Goal: Navigation & Orientation: Find specific page/section

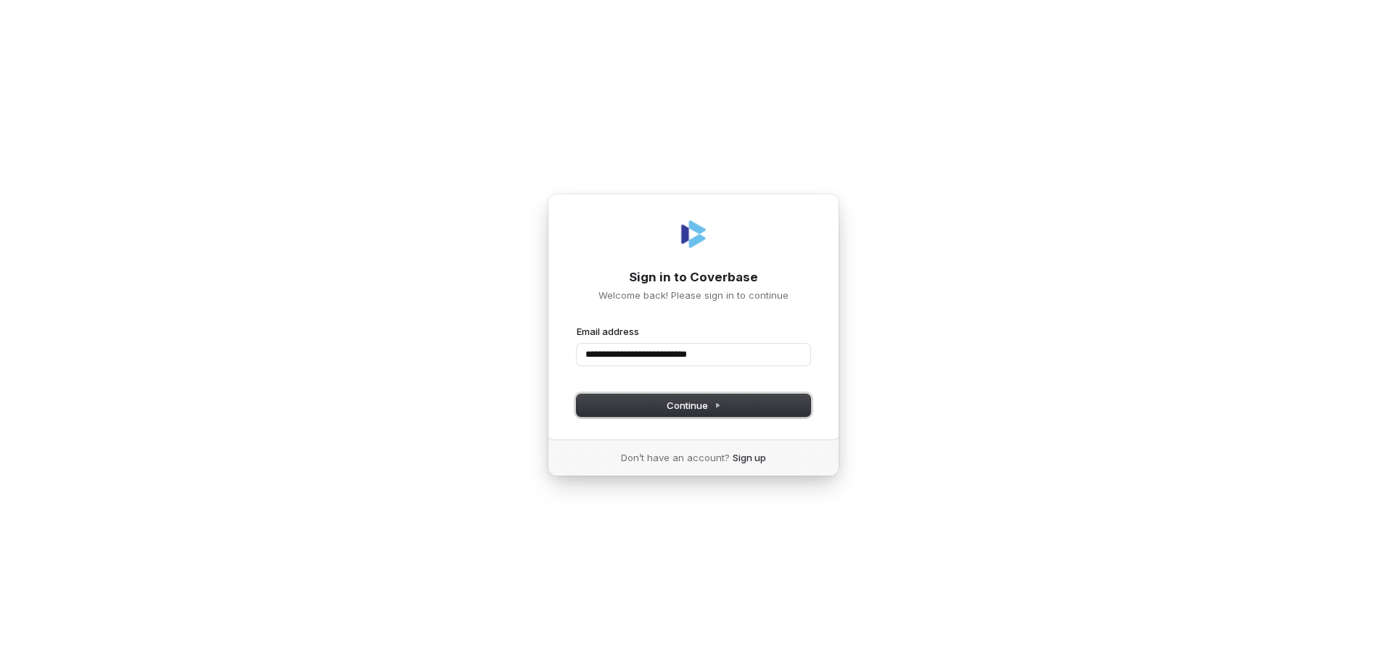
click at [736, 408] on button "Continue" at bounding box center [694, 406] width 234 height 22
type input "**********"
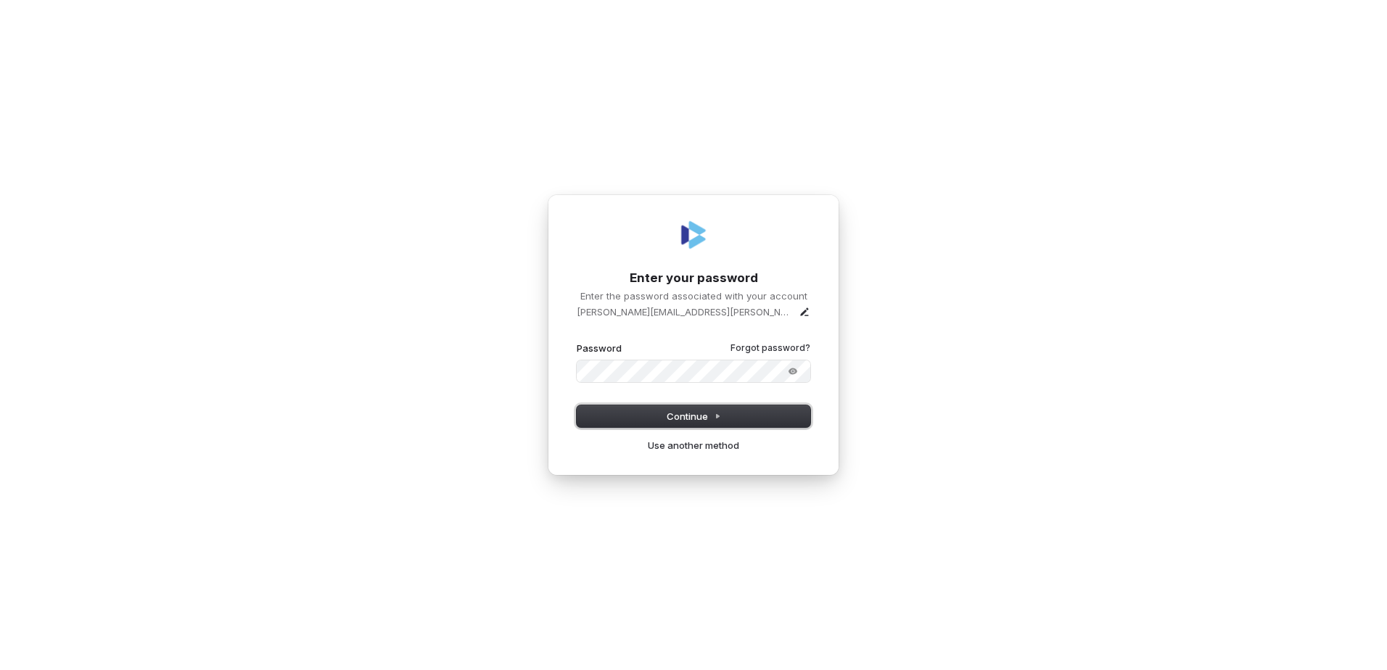
click at [642, 420] on button "Continue" at bounding box center [694, 417] width 234 height 22
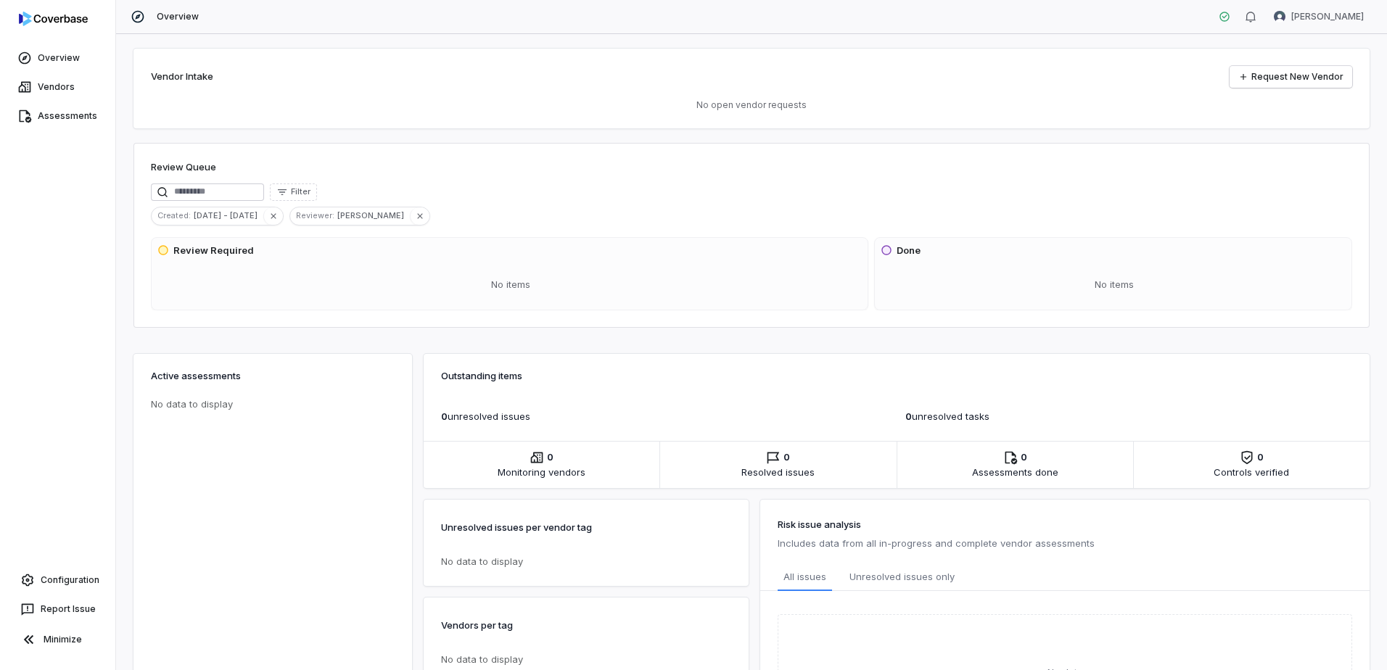
click at [965, 25] on div "Overview [DEMOGRAPHIC_DATA][PERSON_NAME]" at bounding box center [751, 17] width 1271 height 34
click at [863, 16] on div "Overview [DEMOGRAPHIC_DATA][PERSON_NAME]" at bounding box center [751, 17] width 1271 height 34
click at [763, 62] on div "Vendor Intake Request New Vendor No open vendor requests" at bounding box center [751, 89] width 1236 height 80
click at [762, 282] on div "No items" at bounding box center [510, 285] width 707 height 38
click at [749, 86] on div "Vendor Intake Request New Vendor" at bounding box center [751, 77] width 1201 height 22
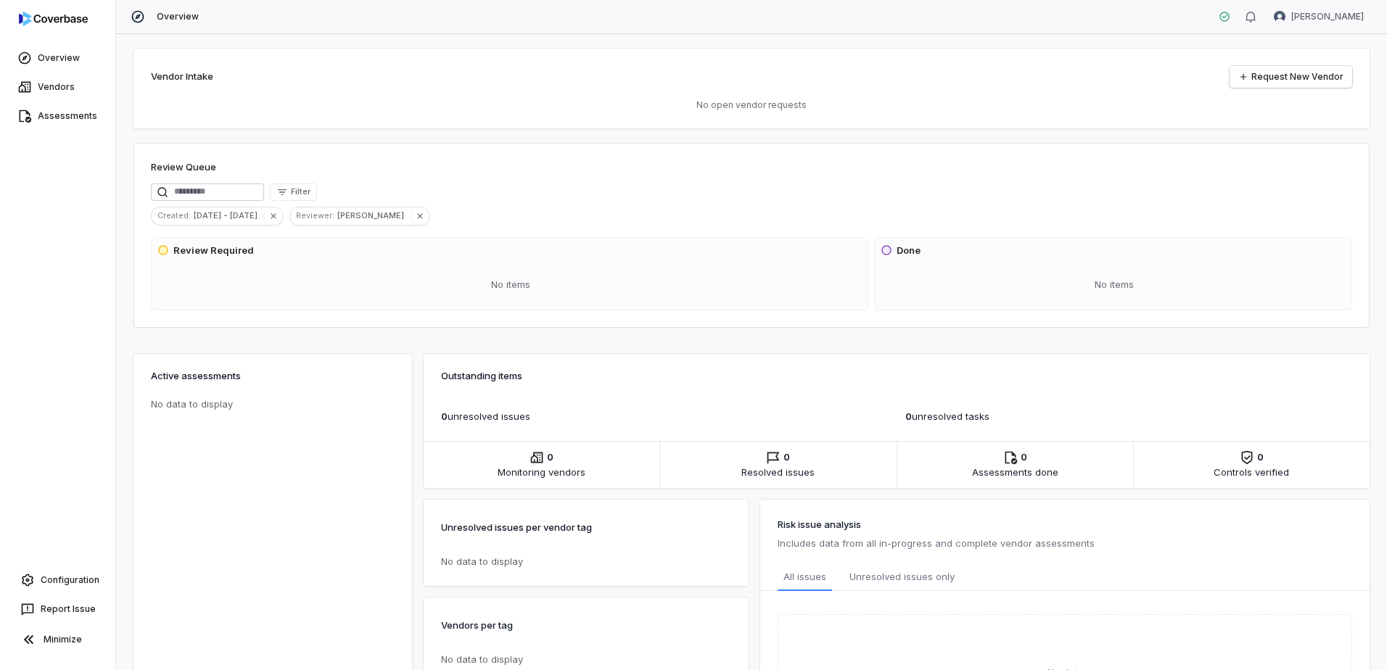
click at [741, 70] on div "Vendor Intake Request New Vendor" at bounding box center [751, 77] width 1201 height 22
click at [737, 167] on div "Review Queue" at bounding box center [751, 168] width 1201 height 17
click at [741, 65] on div "Vendor Intake Request New Vendor No open vendor requests" at bounding box center [751, 89] width 1236 height 80
drag, startPoint x: 683, startPoint y: 311, endPoint x: 663, endPoint y: 300, distance: 23.4
click at [683, 311] on div "Review Queue Filter Created : [DATE] - [DATE] Reviewer : [PERSON_NAME] Review R…" at bounding box center [751, 235] width 1236 height 185
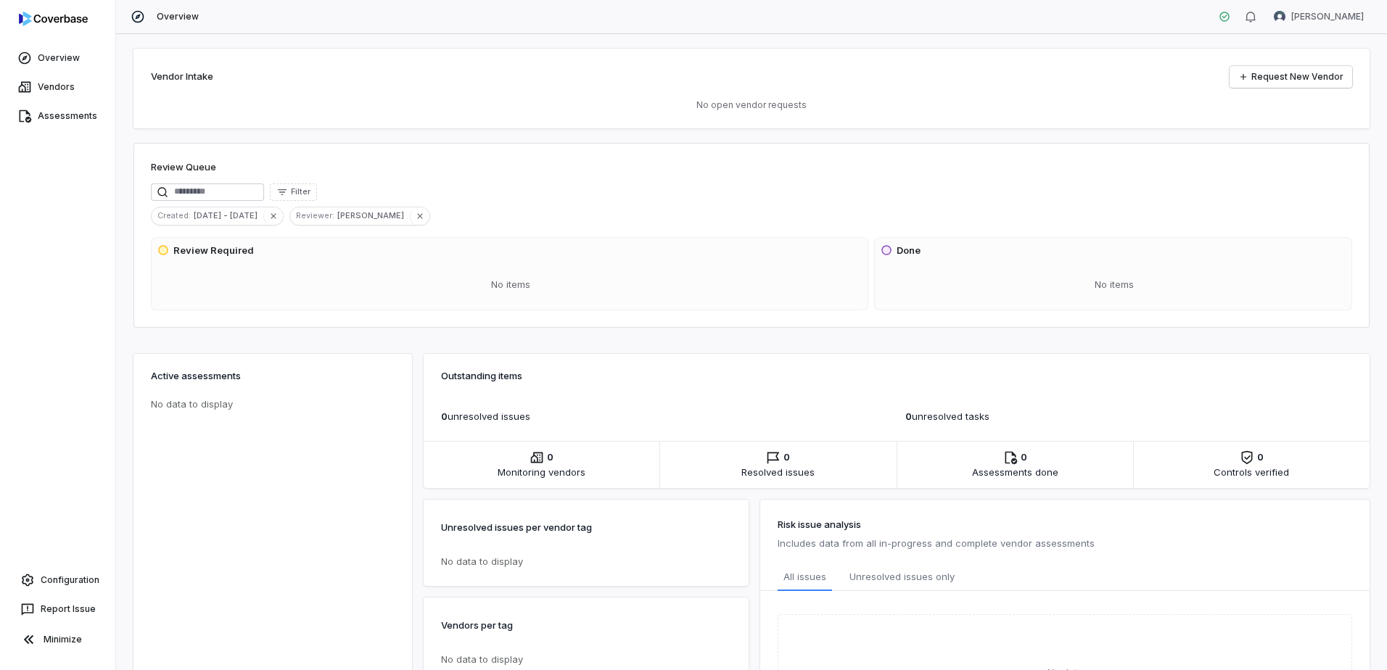
click at [1155, 96] on div "Vendor Intake Request New Vendor No open vendor requests" at bounding box center [751, 89] width 1236 height 80
drag, startPoint x: 633, startPoint y: 336, endPoint x: 636, endPoint y: 358, distance: 22.7
click at [633, 336] on div "Vendor Intake Request New Vendor No open vendor requests Review Queue Filter Cr…" at bounding box center [751, 352] width 1271 height 636
click at [54, 580] on link "Configuration" at bounding box center [58, 580] width 104 height 26
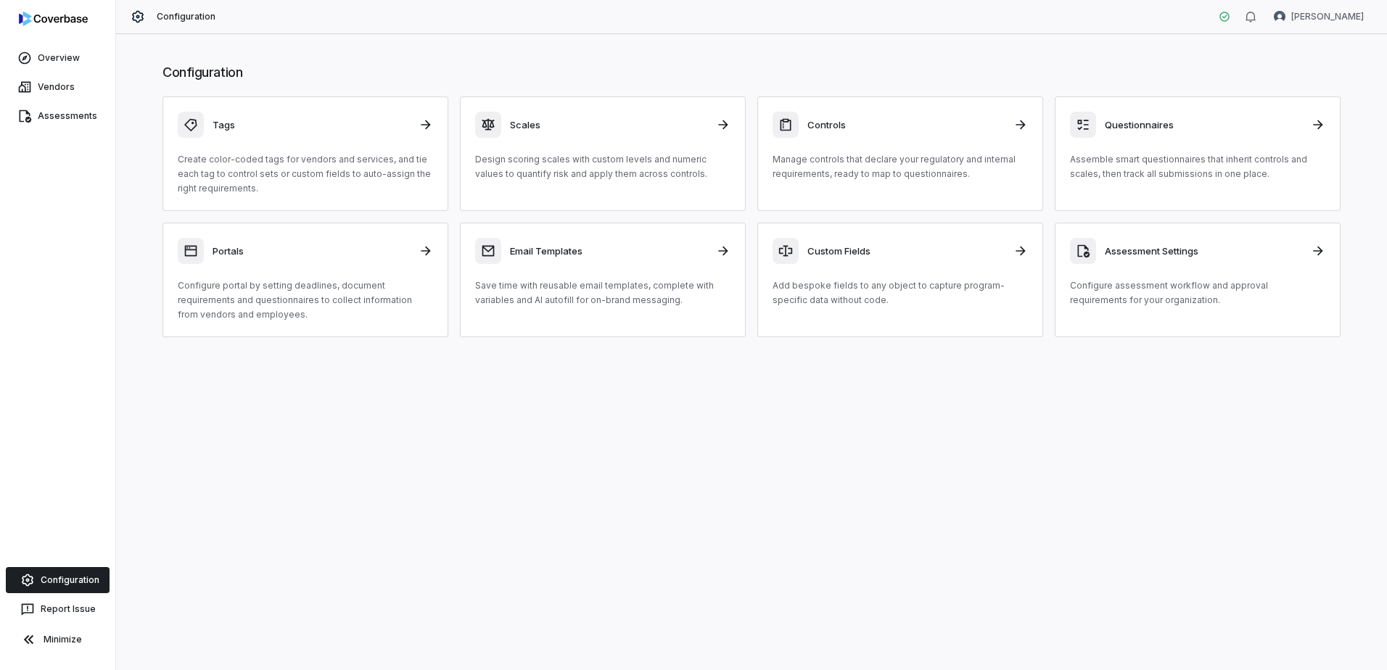
click at [525, 424] on div "Configuration Tags Create color-coded tags for vendors and services, and tie ea…" at bounding box center [751, 352] width 1271 height 636
click at [642, 41] on div "Configuration Tags Create color-coded tags for vendors and services, and tie ea…" at bounding box center [751, 352] width 1271 height 636
click at [786, 55] on div "Configuration Tags Create color-coded tags for vendors and services, and tie ea…" at bounding box center [751, 200] width 1236 height 303
click at [865, 432] on div "Configuration Tags Create color-coded tags for vendors and services, and tie ea…" at bounding box center [751, 352] width 1271 height 636
click at [817, 55] on div "Configuration Tags Create color-coded tags for vendors and services, and tie ea…" at bounding box center [751, 200] width 1236 height 303
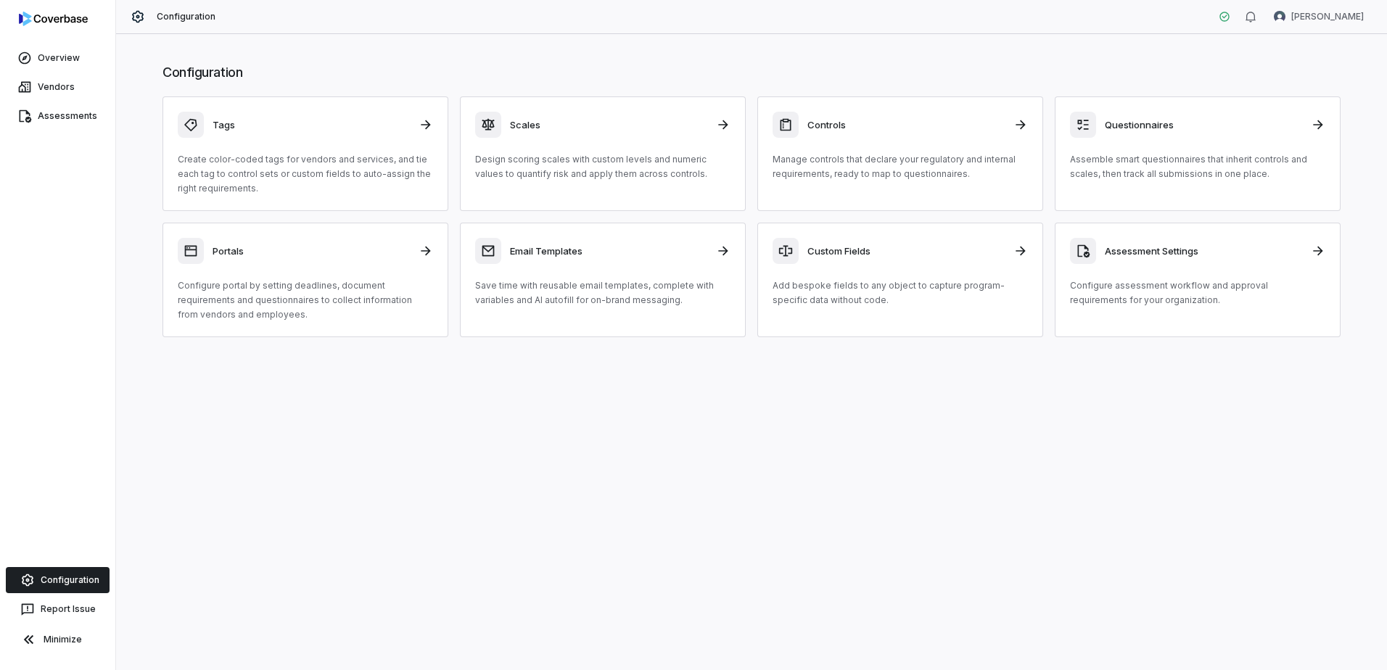
drag, startPoint x: 855, startPoint y: 67, endPoint x: 845, endPoint y: 91, distance: 26.7
click at [855, 67] on h1 "Configuration" at bounding box center [752, 72] width 1178 height 19
click at [893, 363] on div "Configuration Tags Create color-coded tags for vendors and services, and tie ea…" at bounding box center [751, 352] width 1271 height 636
click at [886, 58] on div "Configuration Tags Create color-coded tags for vendors and services, and tie ea…" at bounding box center [751, 200] width 1236 height 303
click at [543, 65] on h1 "Configuration" at bounding box center [752, 72] width 1178 height 19
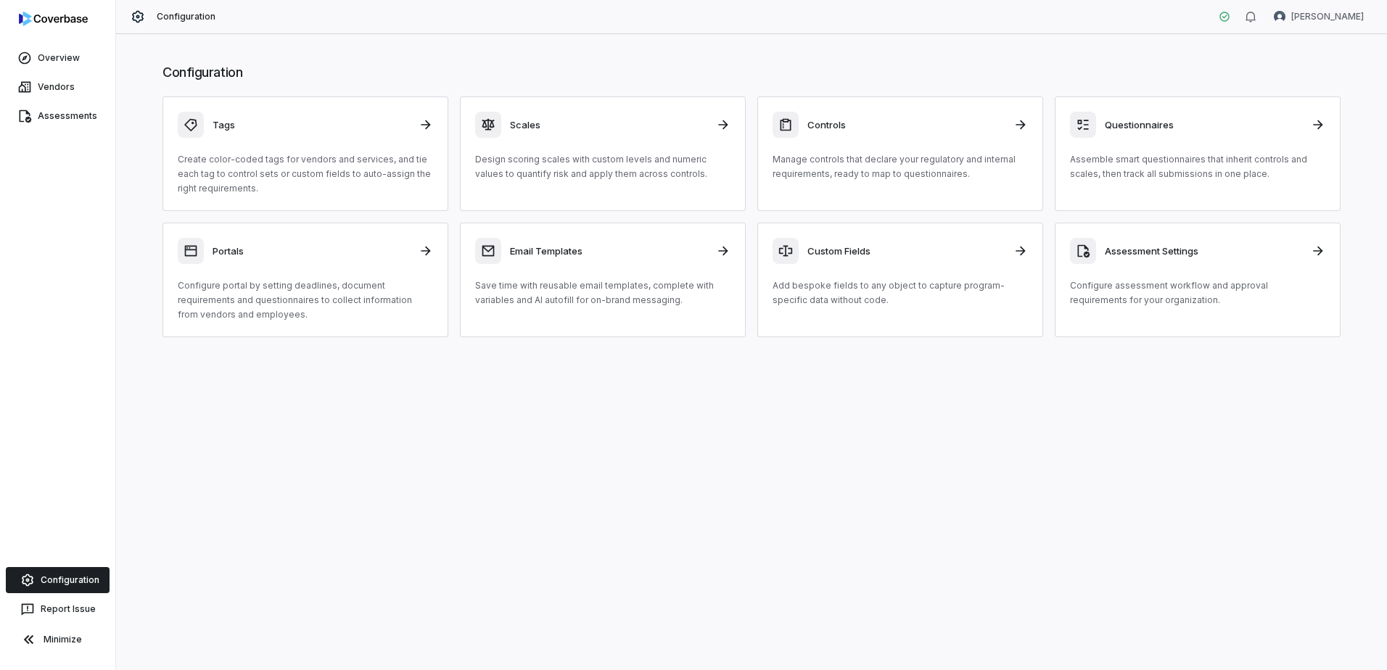
click at [575, 65] on h1 "Configuration" at bounding box center [752, 72] width 1178 height 19
click at [880, 59] on div "Configuration Tags Create color-coded tags for vendors and services, and tie ea…" at bounding box center [751, 200] width 1236 height 303
click at [562, 346] on div "Configuration Tags Create color-coded tags for vendors and services, and tie ea…" at bounding box center [751, 200] width 1236 height 303
click at [877, 348] on div "Configuration Tags Create color-coded tags for vendors and services, and tie ea…" at bounding box center [751, 200] width 1236 height 303
click at [570, 359] on div "Configuration Tags Create color-coded tags for vendors and services, and tie ea…" at bounding box center [751, 352] width 1271 height 636
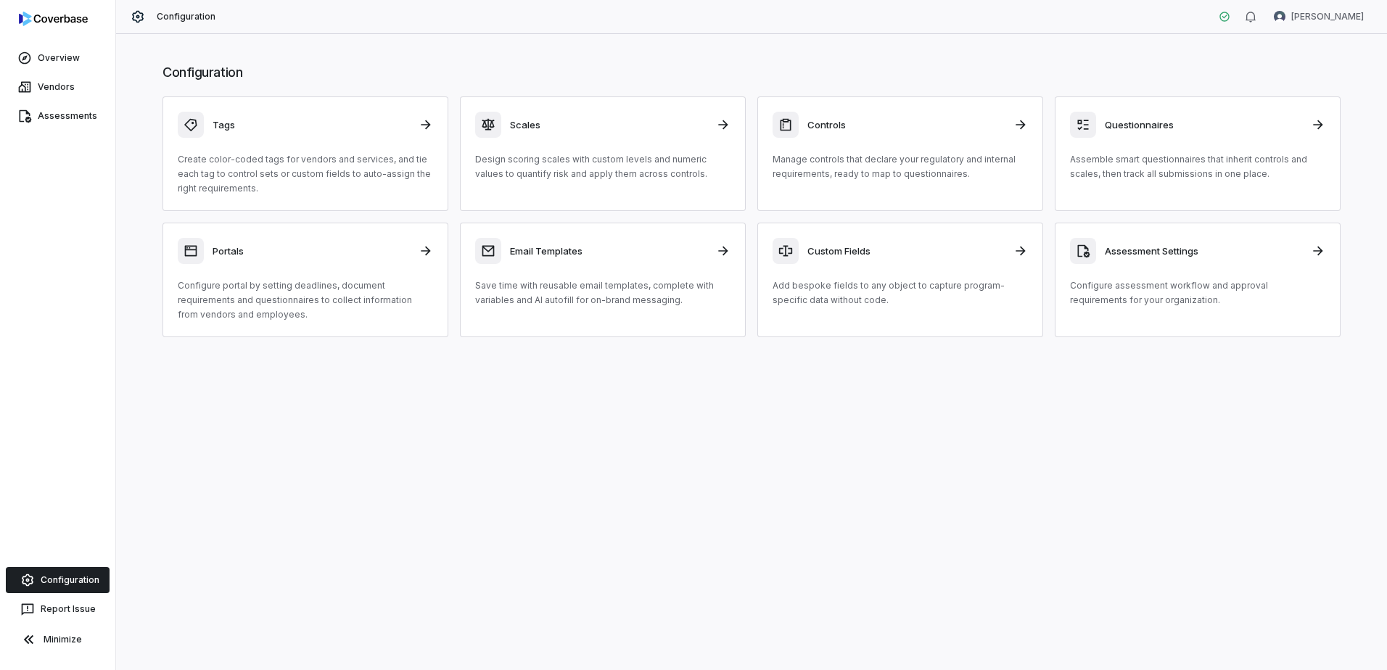
click at [600, 346] on div "Configuration Tags Create color-coded tags for vendors and services, and tie ea…" at bounding box center [751, 200] width 1236 height 303
click at [863, 404] on div "Configuration Tags Create color-coded tags for vendors and services, and tie ea…" at bounding box center [751, 352] width 1271 height 636
drag, startPoint x: 876, startPoint y: 350, endPoint x: 888, endPoint y: 353, distance: 12.0
click at [877, 351] on div "Configuration Tags Create color-coded tags for vendors and services, and tie ea…" at bounding box center [751, 200] width 1236 height 303
click at [863, 59] on div "Configuration Tags Create color-coded tags for vendors and services, and tie ea…" at bounding box center [751, 200] width 1236 height 303
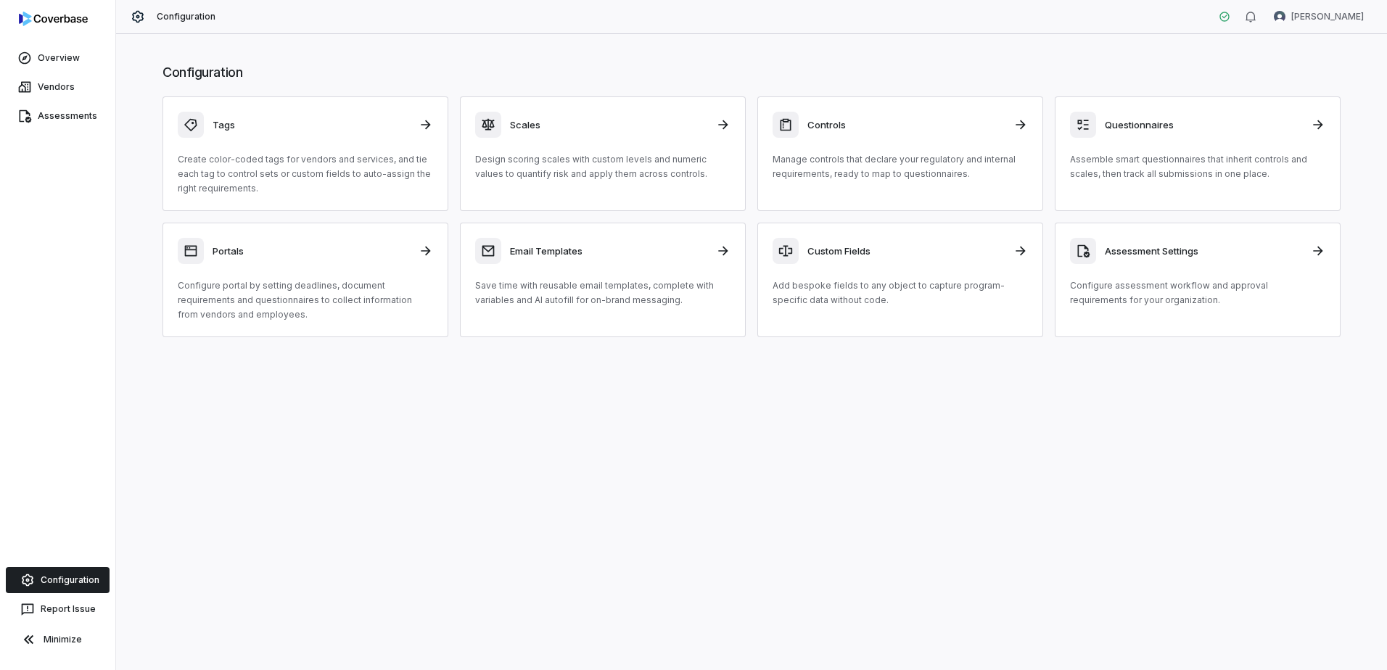
click at [962, 480] on div "Configuration Tags Create color-coded tags for vendors and services, and tie ea…" at bounding box center [751, 352] width 1271 height 636
click at [1184, 64] on h1 "Configuration" at bounding box center [752, 72] width 1178 height 19
click at [1004, 408] on div "Configuration Tags Create color-coded tags for vendors and services, and tie ea…" at bounding box center [751, 352] width 1271 height 636
click at [1154, 52] on div "Configuration Tags Create color-coded tags for vendors and services, and tie ea…" at bounding box center [751, 200] width 1236 height 303
click at [1010, 489] on div "Configuration Tags Create color-coded tags for vendors and services, and tie ea…" at bounding box center [751, 352] width 1271 height 636
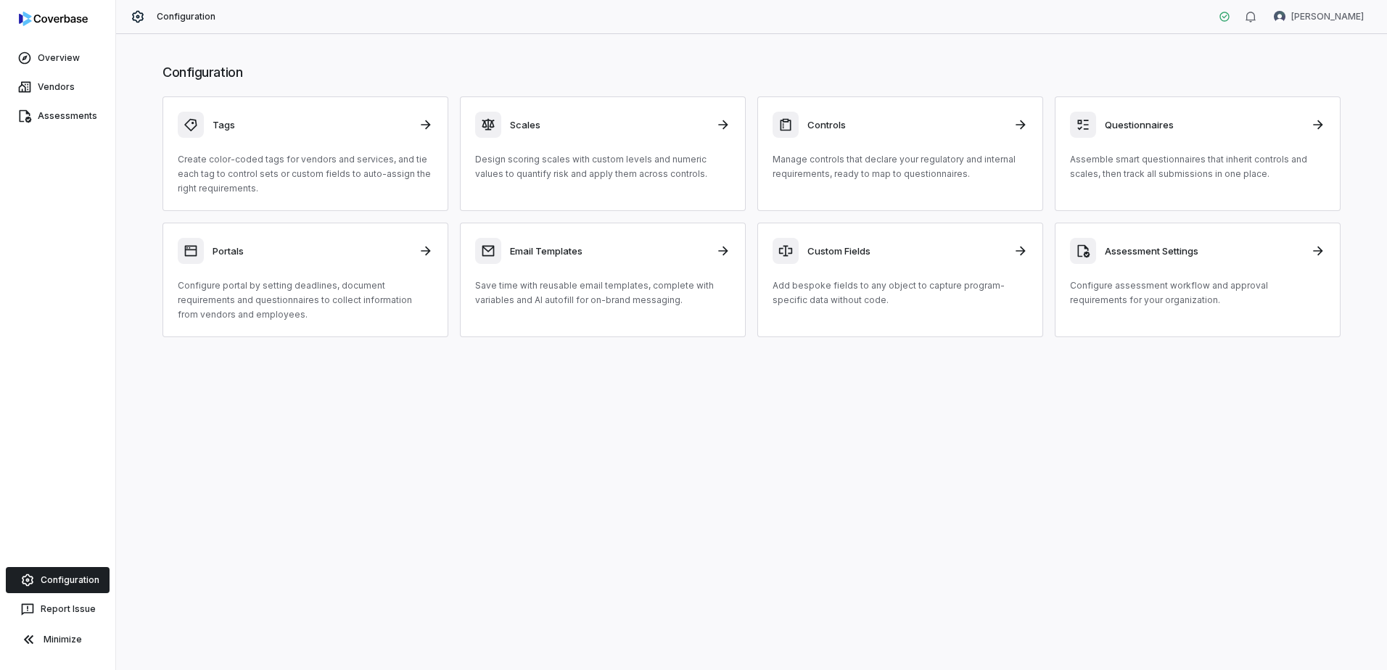
click at [972, 435] on div "Configuration Tags Create color-coded tags for vendors and services, and tie ea…" at bounding box center [751, 352] width 1271 height 636
click at [849, 59] on div "Configuration Tags Create color-coded tags for vendors and services, and tie ea…" at bounding box center [751, 200] width 1236 height 303
drag, startPoint x: 781, startPoint y: 437, endPoint x: 792, endPoint y: 410, distance: 29.4
click at [781, 437] on div "Configuration Tags Create color-coded tags for vendors and services, and tie ea…" at bounding box center [751, 352] width 1271 height 636
click at [874, 64] on h1 "Configuration" at bounding box center [752, 72] width 1178 height 19
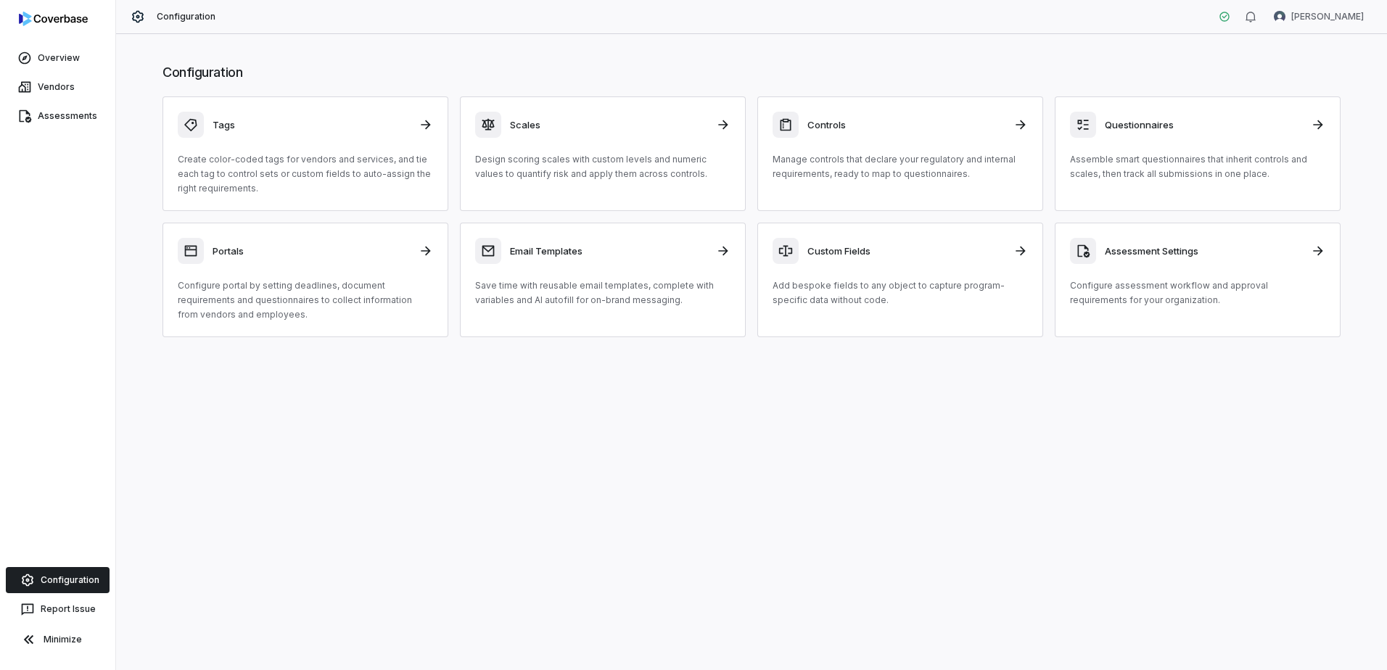
click at [868, 346] on div "Configuration Tags Create color-coded tags for vendors and services, and tie ea…" at bounding box center [751, 200] width 1236 height 303
drag, startPoint x: 1024, startPoint y: 383, endPoint x: 993, endPoint y: 408, distance: 40.2
click at [1024, 383] on div "Configuration Tags Create color-coded tags for vendors and services, and tie ea…" at bounding box center [751, 352] width 1271 height 636
click at [1102, 49] on div "Configuration Tags Create color-coded tags for vendors and services, and tie ea…" at bounding box center [751, 200] width 1236 height 303
drag, startPoint x: 1121, startPoint y: 391, endPoint x: 1077, endPoint y: 419, distance: 51.9
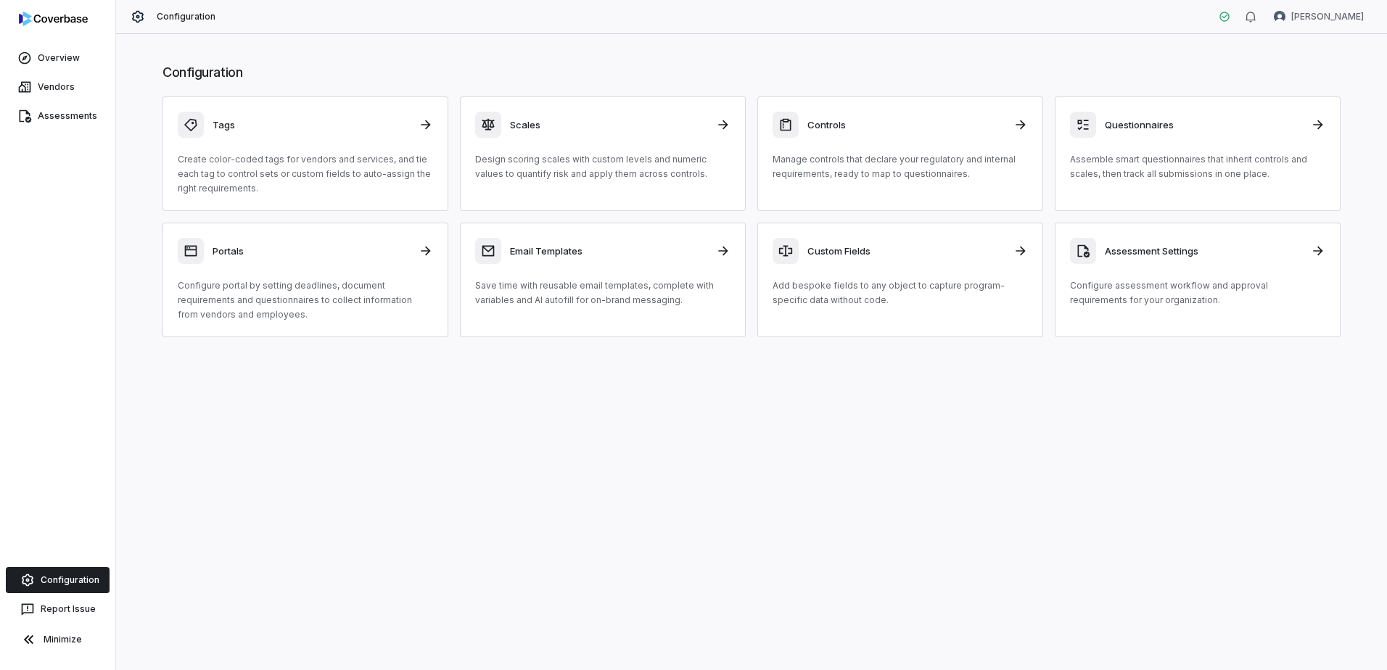
click at [1121, 393] on div "Configuration Tags Create color-coded tags for vendors and services, and tie ea…" at bounding box center [751, 352] width 1271 height 636
drag, startPoint x: 834, startPoint y: 382, endPoint x: 850, endPoint y: 382, distance: 16.7
click at [837, 382] on div "Configuration Tags Create color-coded tags for vendors and services, and tie ea…" at bounding box center [751, 352] width 1271 height 636
drag, startPoint x: 897, startPoint y: 439, endPoint x: 931, endPoint y: 421, distance: 38.0
click at [899, 439] on div "Configuration Tags Create color-coded tags for vendors and services, and tie ea…" at bounding box center [751, 352] width 1271 height 636
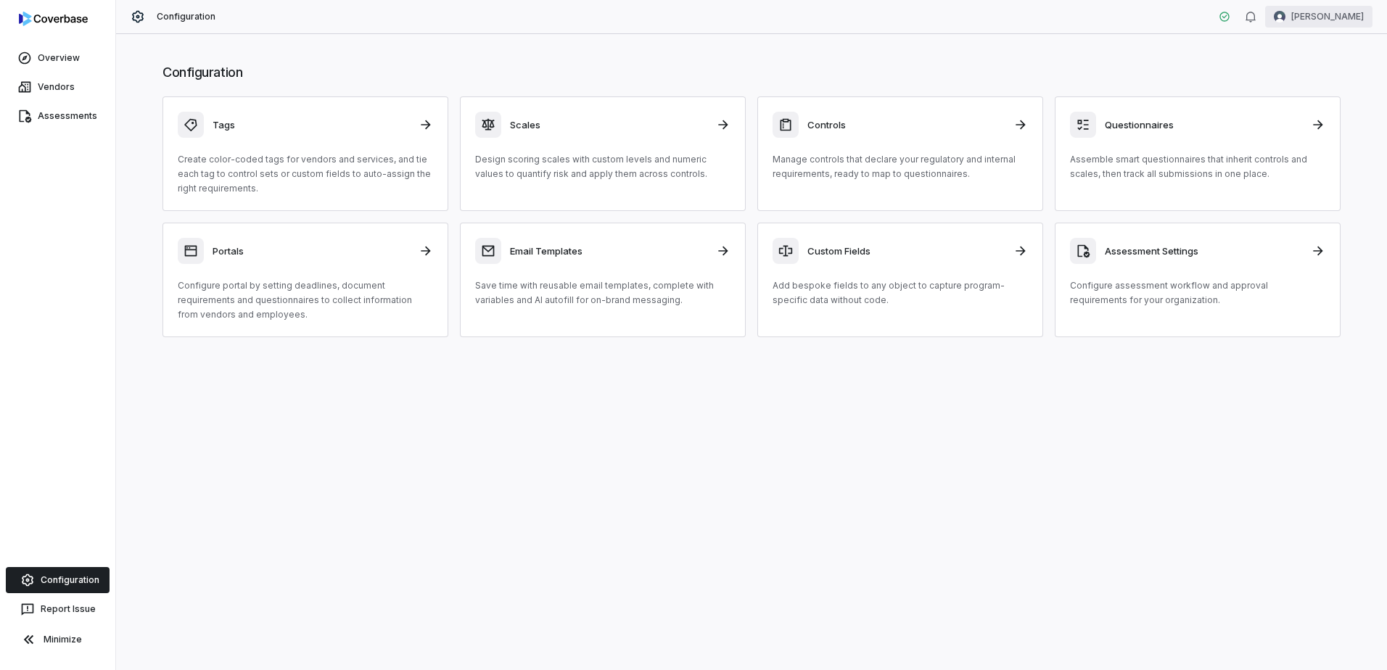
click at [1331, 14] on html "Overview Vendors Assessments Configuration Report Issue Minimize Configuration …" at bounding box center [693, 335] width 1387 height 670
click at [1154, 62] on html "Overview Vendors Assessments Configuration Report Issue Minimize Configuration …" at bounding box center [693, 335] width 1387 height 670
click at [1340, 12] on html "Overview Vendors Assessments Configuration Report Issue Minimize Configuration …" at bounding box center [693, 335] width 1387 height 670
click at [1167, 64] on html "Overview Vendors Assessments Configuration Report Issue Minimize Configuration …" at bounding box center [693, 335] width 1387 height 670
click at [67, 643] on button "Minimize" at bounding box center [58, 639] width 104 height 29
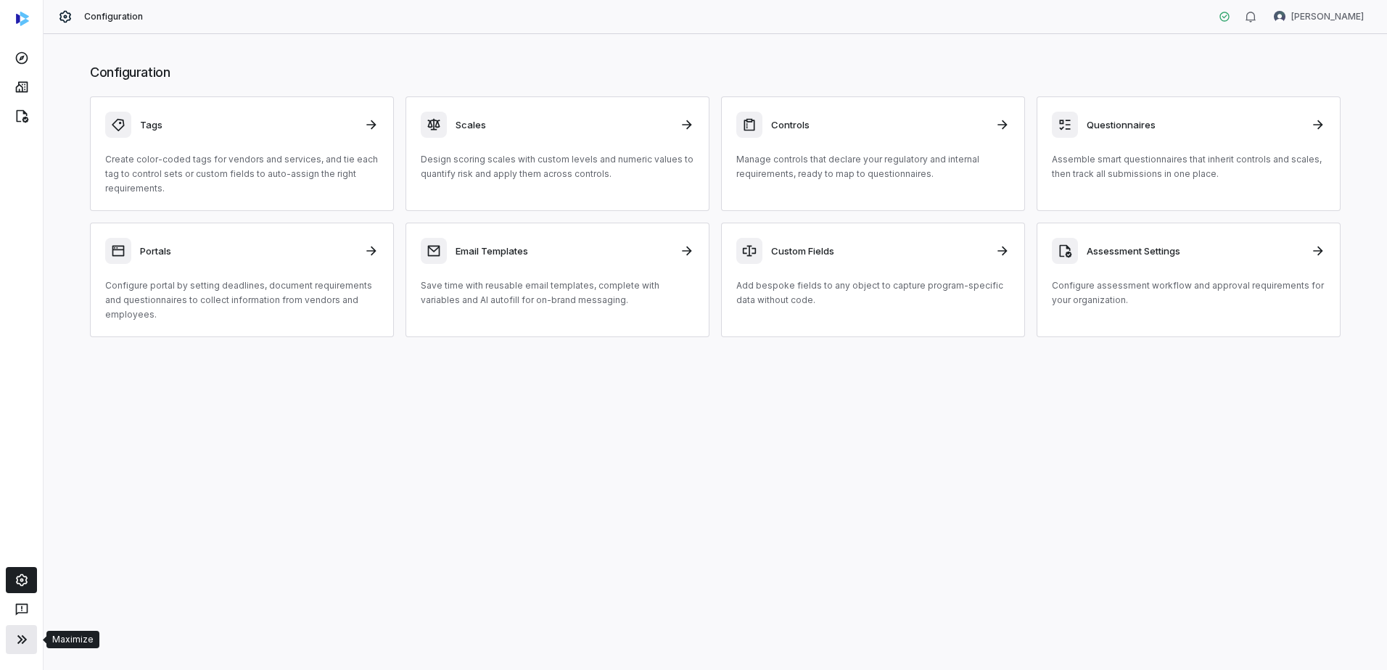
click at [20, 640] on icon at bounding box center [21, 639] width 17 height 17
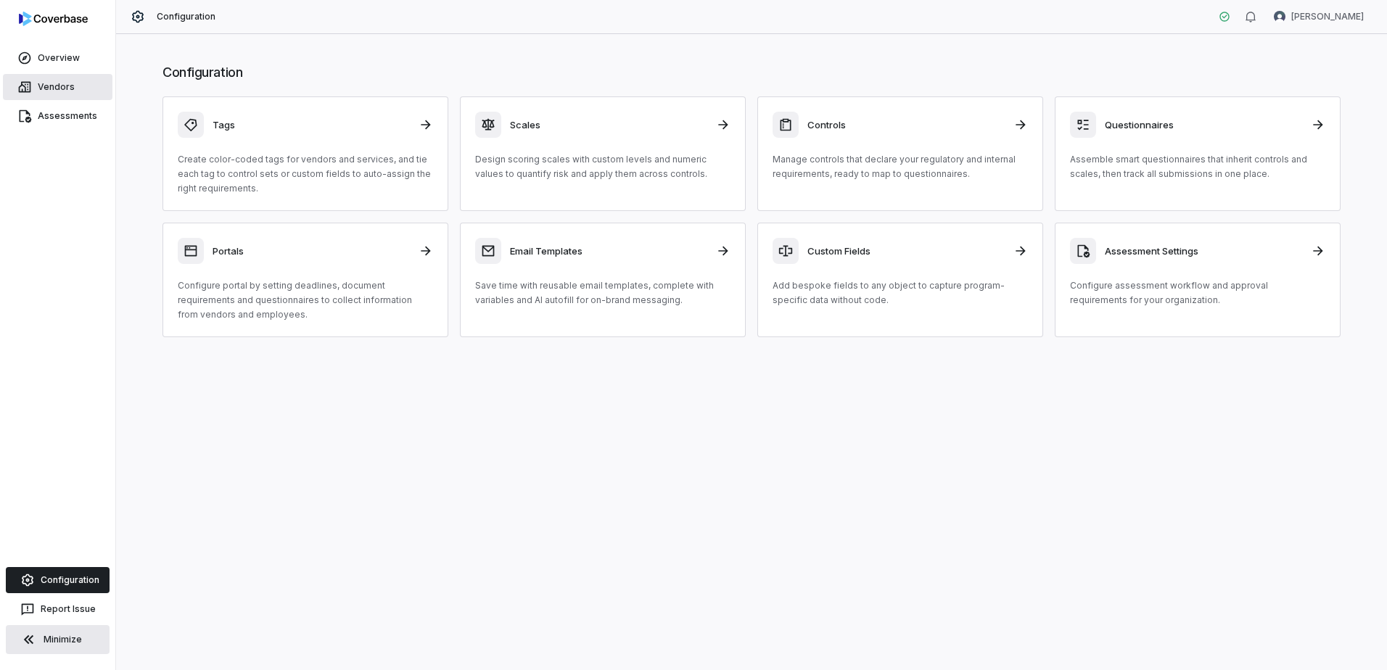
click at [89, 83] on link "Vendors" at bounding box center [58, 87] width 110 height 26
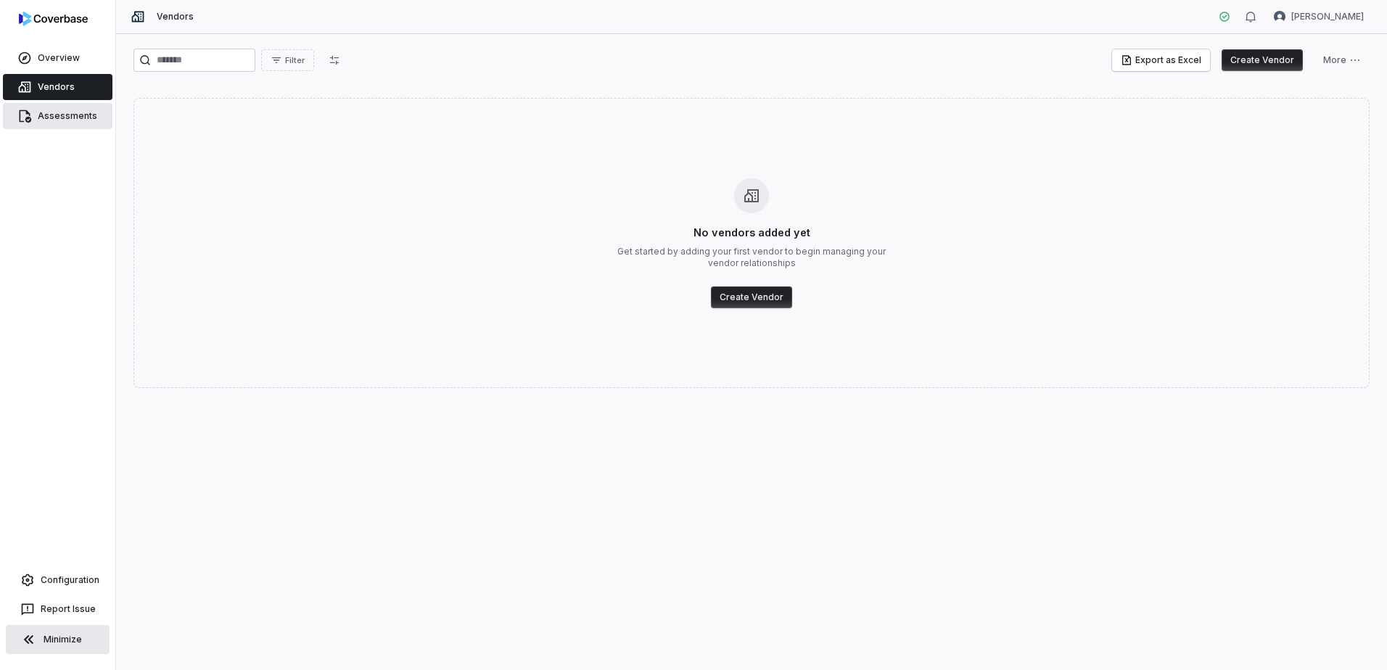
click at [29, 107] on link "Assessments" at bounding box center [58, 116] width 110 height 26
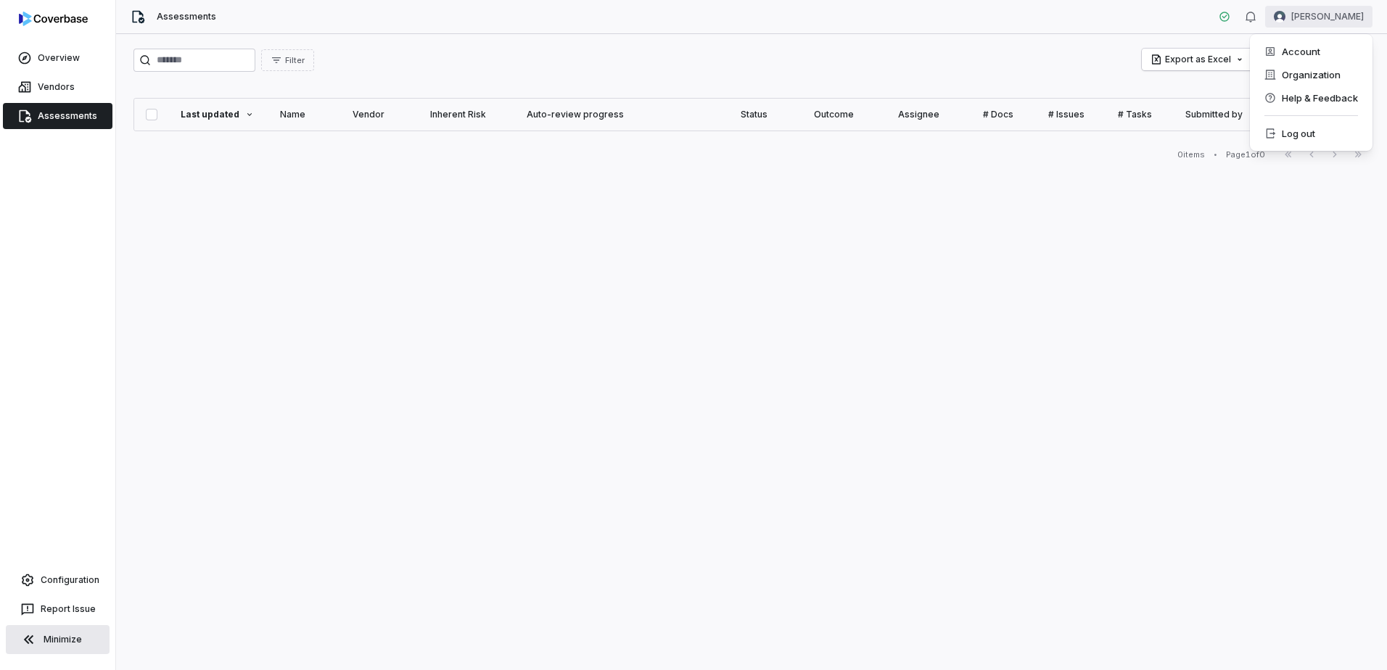
click at [1348, 18] on html "Overview Vendors Assessments Configuration Report Issue Minimize Assessments [P…" at bounding box center [693, 335] width 1387 height 670
click at [1075, 57] on html "Overview Vendors Assessments Configuration Report Issue Minimize Assessments [P…" at bounding box center [693, 335] width 1387 height 670
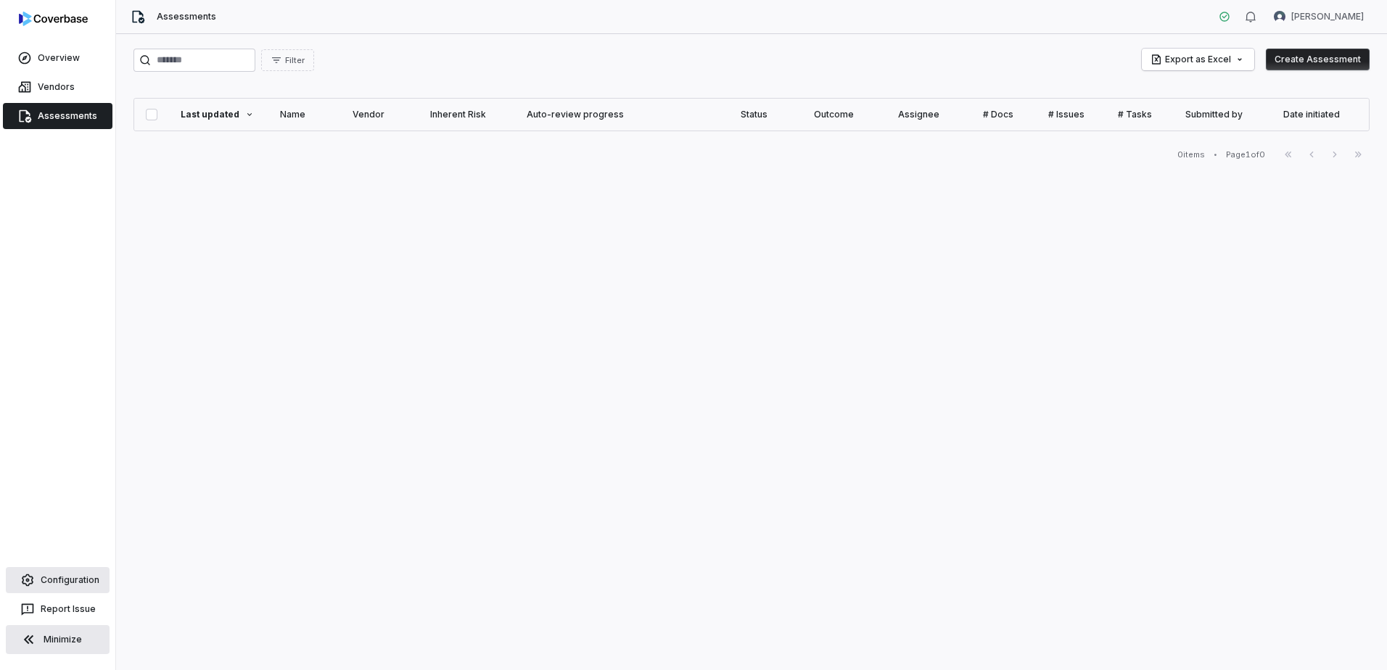
click at [72, 573] on link "Configuration" at bounding box center [58, 580] width 104 height 26
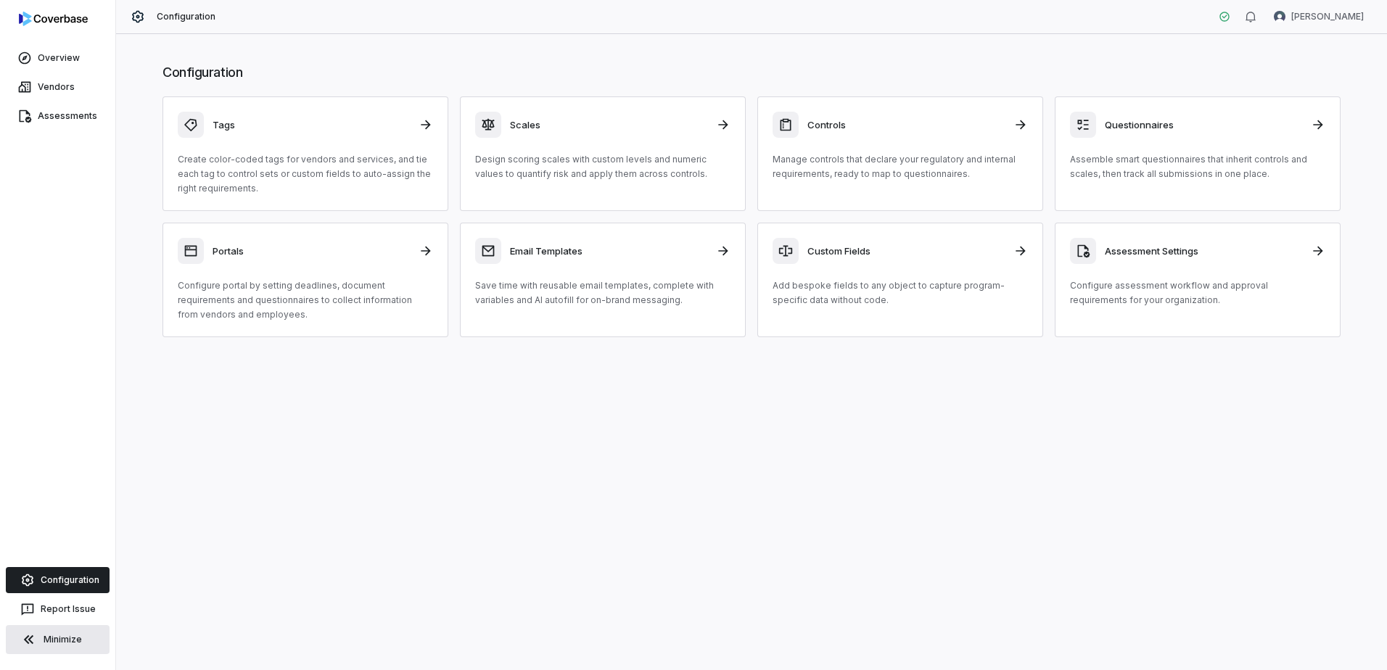
click at [782, 451] on div "Configuration Tags Create color-coded tags for vendors and services, and tie ea…" at bounding box center [751, 352] width 1271 height 636
click at [925, 386] on div "Configuration Tags Create color-coded tags for vendors and services, and tie ea…" at bounding box center [751, 352] width 1271 height 636
click at [1189, 451] on div "Configuration Tags Create color-coded tags for vendors and services, and tie ea…" at bounding box center [751, 352] width 1271 height 636
click at [1162, 36] on div "Configuration Tags Create color-coded tags for vendors and services, and tie ea…" at bounding box center [751, 352] width 1271 height 636
